Goal: Task Accomplishment & Management: Use online tool/utility

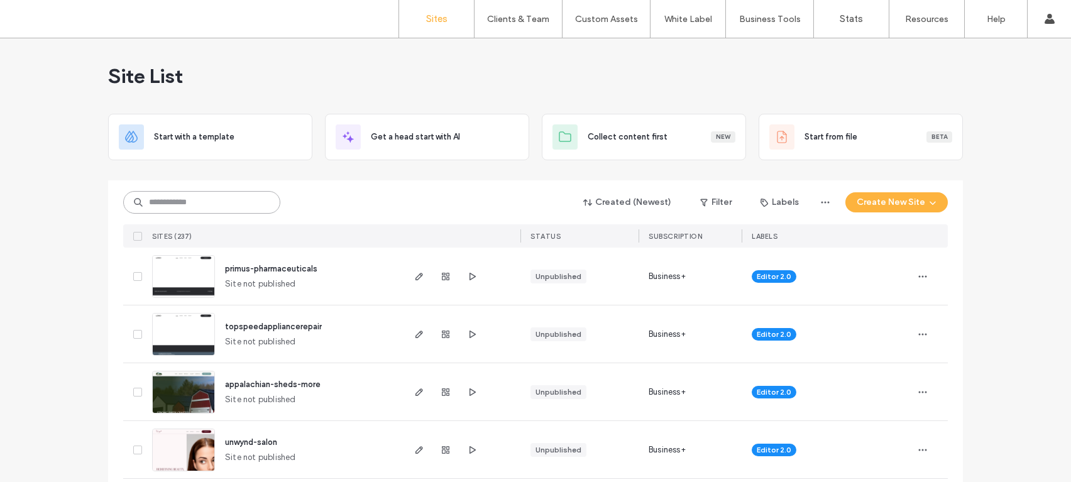
click at [253, 202] on input at bounding box center [201, 202] width 157 height 23
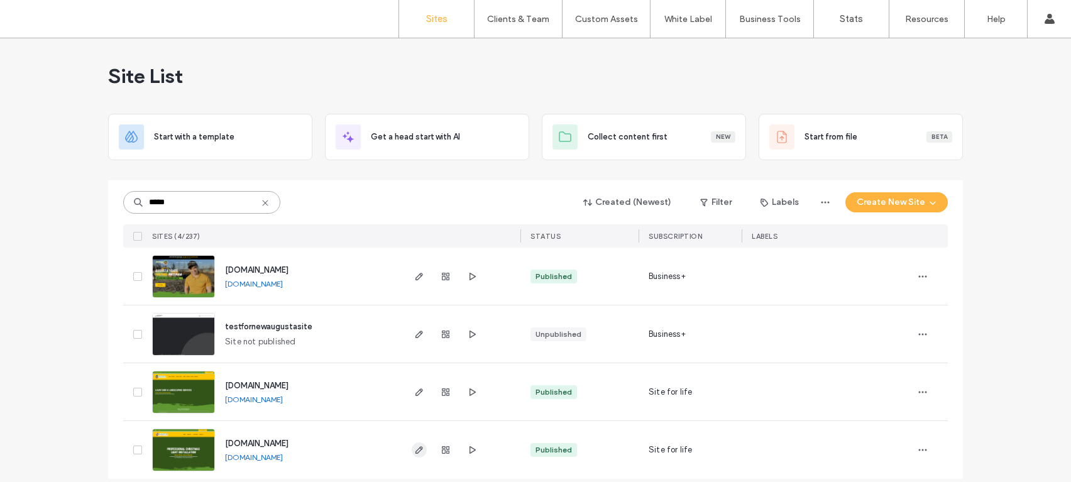
type input "*****"
click at [419, 448] on icon "button" at bounding box center [419, 450] width 10 height 10
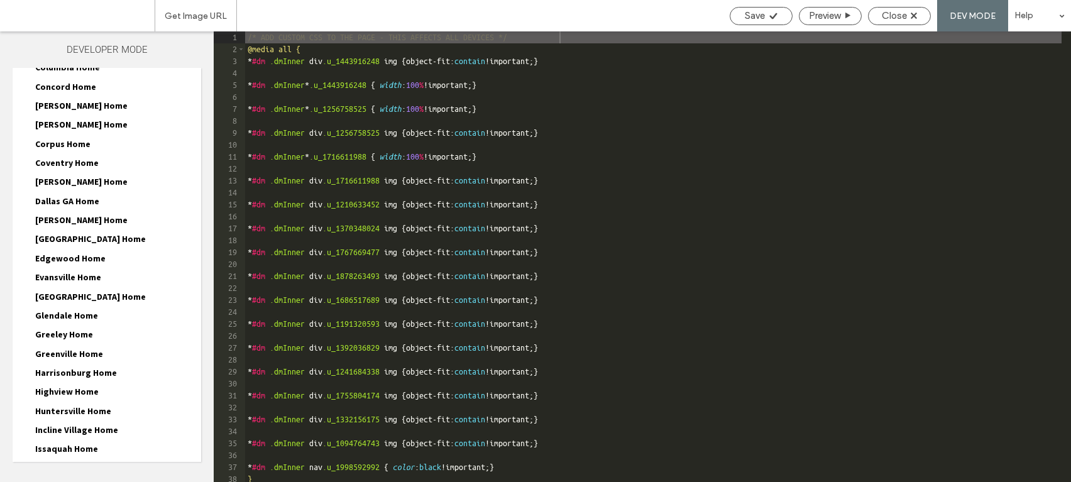
scroll to position [421, 0]
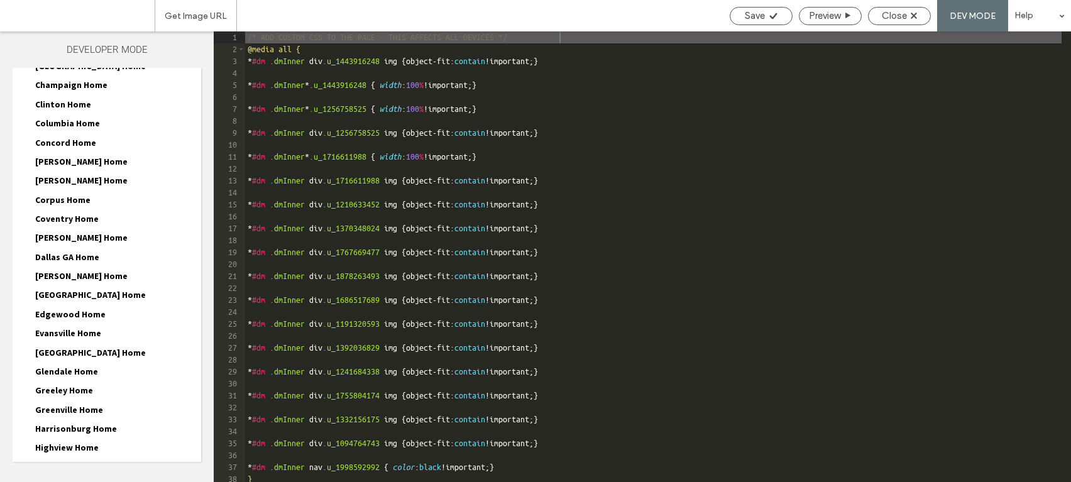
click at [65, 104] on span "Clinton Home" at bounding box center [63, 104] width 56 height 11
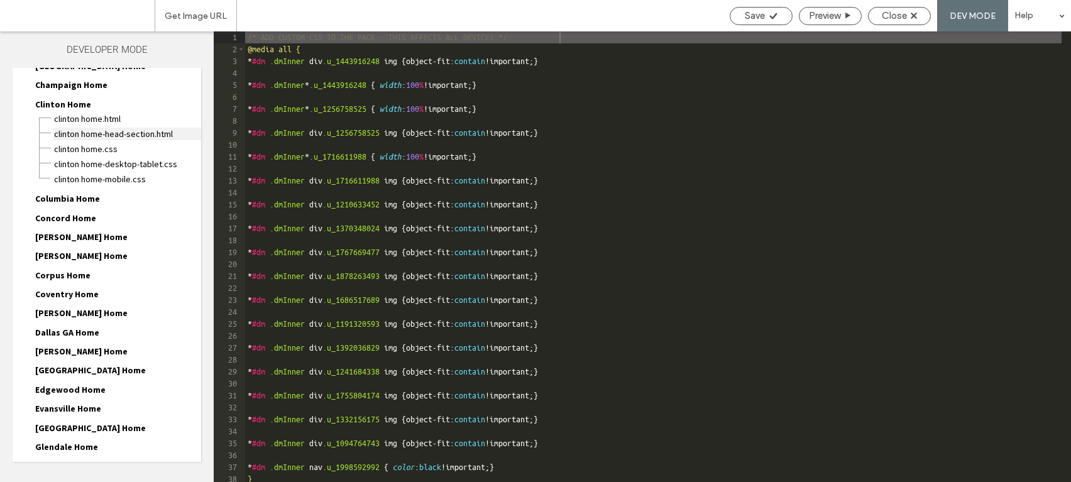
click at [84, 134] on span "Clinton Home-head-section.html" at bounding box center [127, 134] width 148 height 13
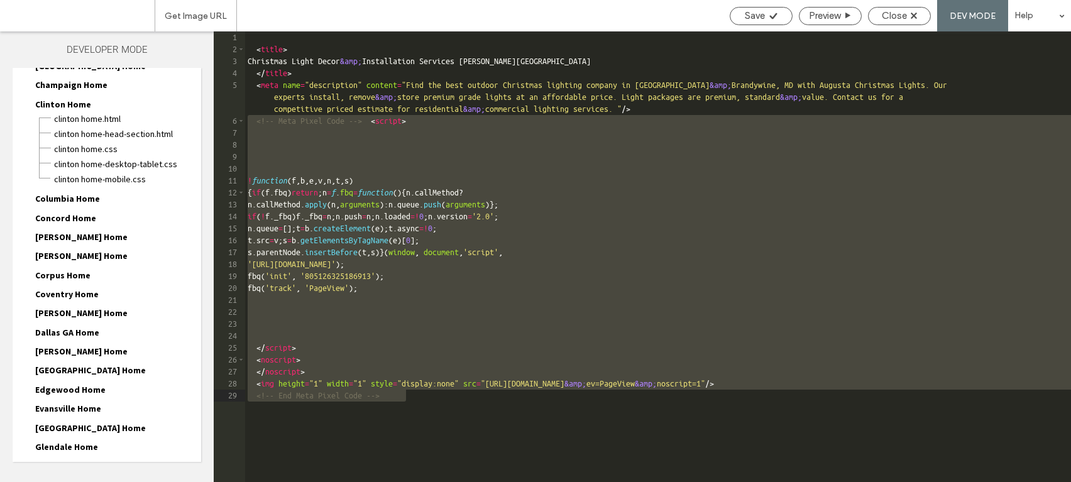
drag, startPoint x: 246, startPoint y: 120, endPoint x: 256, endPoint y: 430, distance: 310.1
click at [256, 430] on div "< title > Christmas Light Decor &amp; Installation Services [PERSON_NAME] MD </…" at bounding box center [658, 268] width 826 height 475
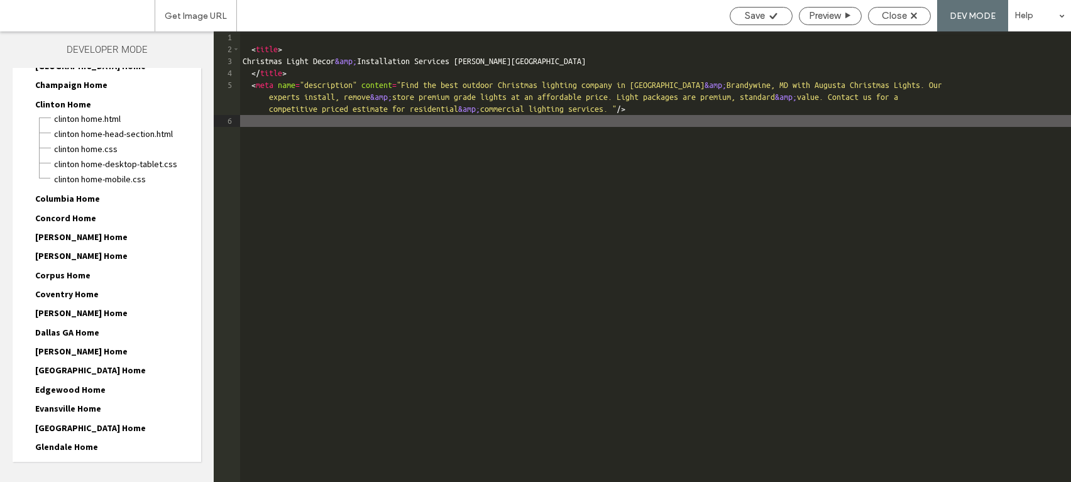
click at [242, 121] on div "< title > Christmas Light Decor &amp; Installation Services [PERSON_NAME] MD </…" at bounding box center [655, 268] width 831 height 475
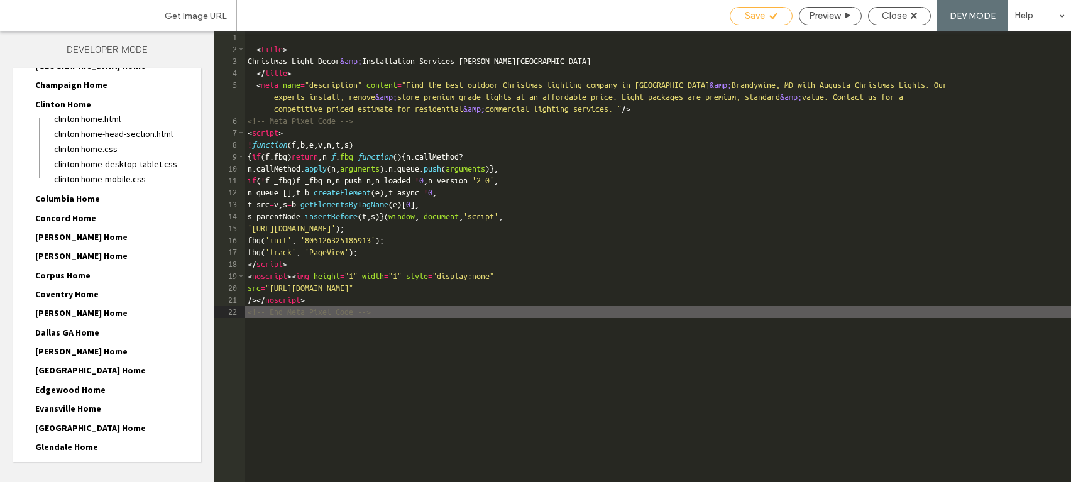
click at [749, 23] on div "Save" at bounding box center [761, 16] width 63 height 18
click at [773, 14] on use at bounding box center [773, 16] width 8 height 6
click at [769, 16] on icon at bounding box center [773, 15] width 9 height 9
click at [908, 16] on div "Close" at bounding box center [900, 15] width 62 height 11
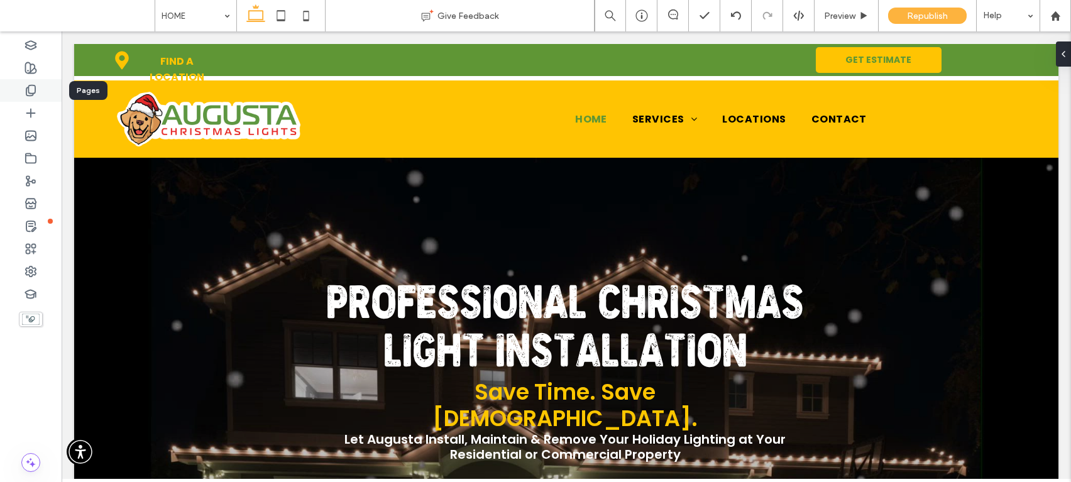
click at [35, 90] on use at bounding box center [30, 90] width 9 height 11
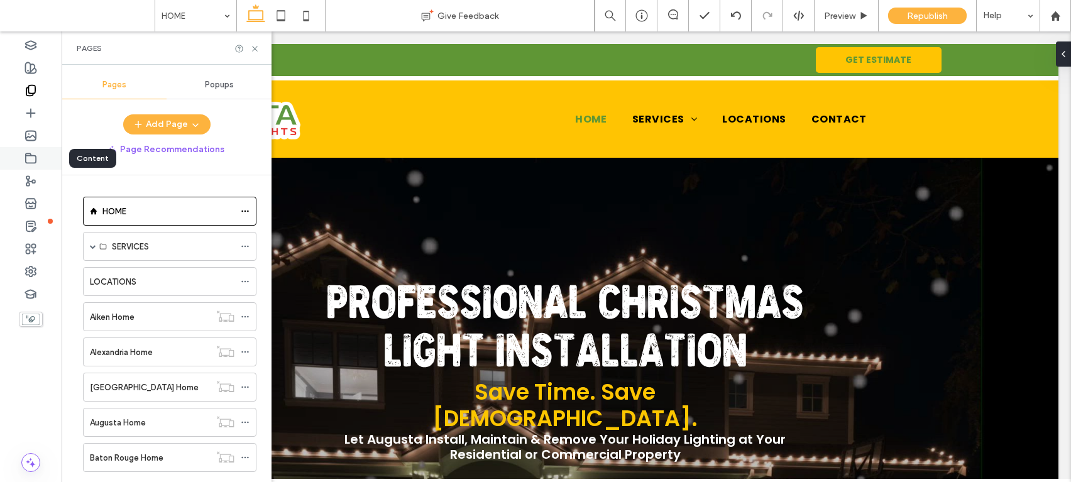
click at [36, 155] on icon at bounding box center [31, 158] width 13 height 13
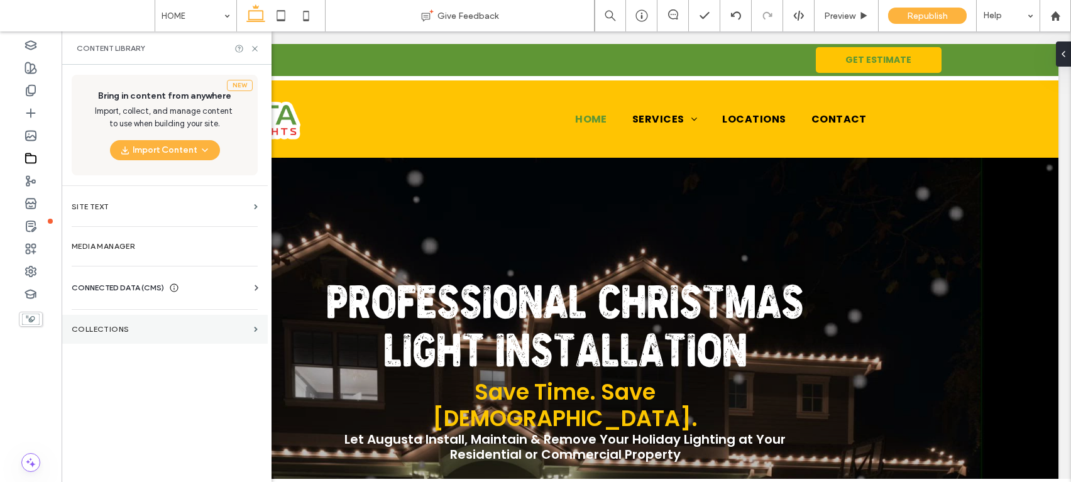
click at [118, 327] on label "Collections" at bounding box center [160, 329] width 177 height 9
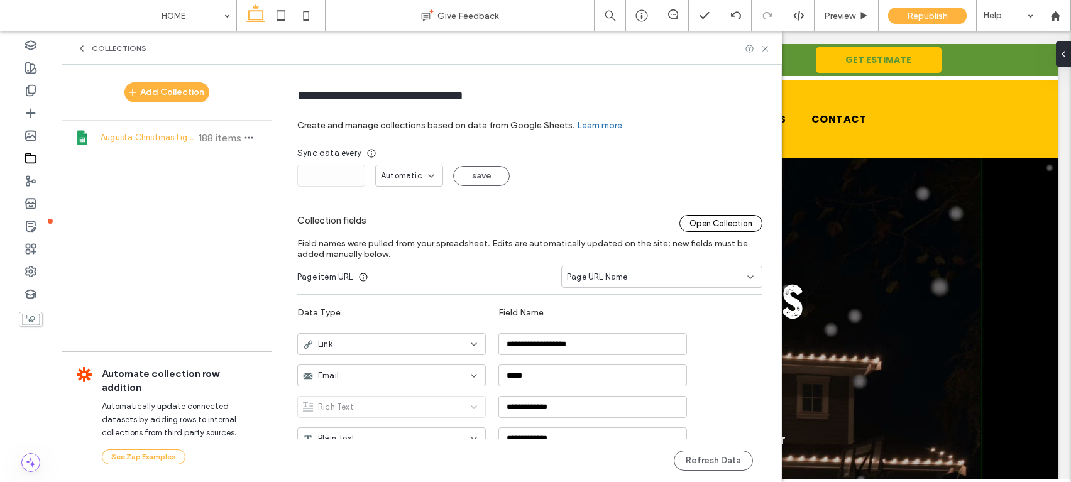
click at [711, 226] on div "Open Collection" at bounding box center [720, 223] width 83 height 17
click at [707, 454] on button "Refresh Data" at bounding box center [713, 461] width 79 height 20
click at [767, 51] on icon at bounding box center [765, 48] width 9 height 9
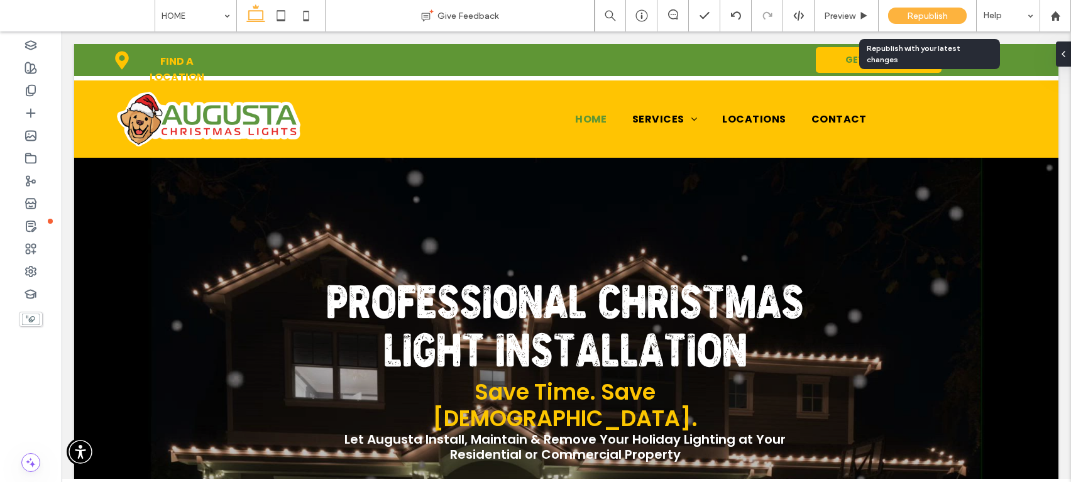
click at [913, 13] on span "Republish" at bounding box center [927, 16] width 41 height 11
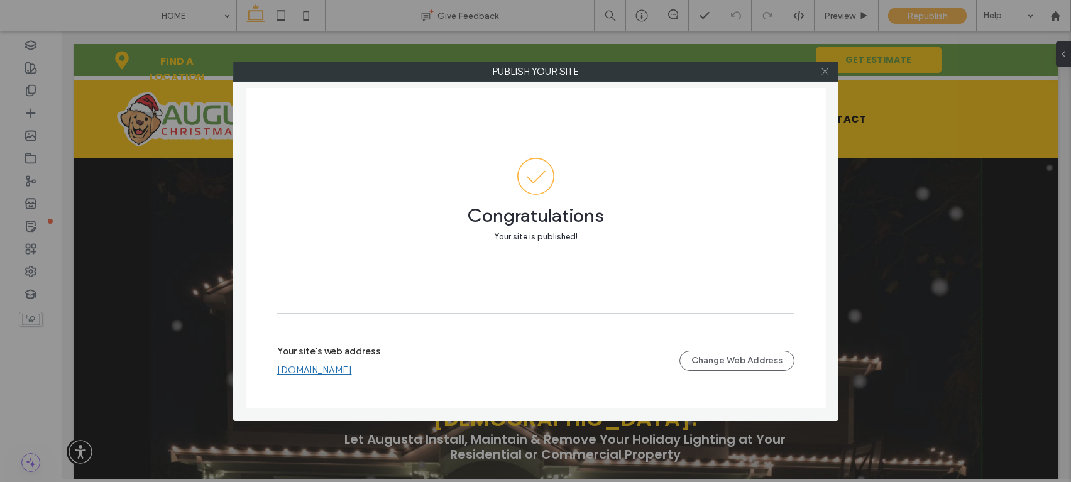
click at [826, 74] on icon at bounding box center [824, 71] width 9 height 9
